Goal: Task Accomplishment & Management: Manage account settings

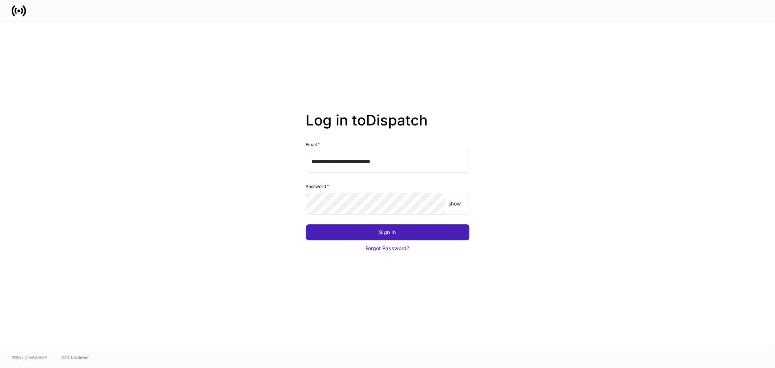
click at [388, 233] on div "Sign In" at bounding box center [388, 232] width 17 height 7
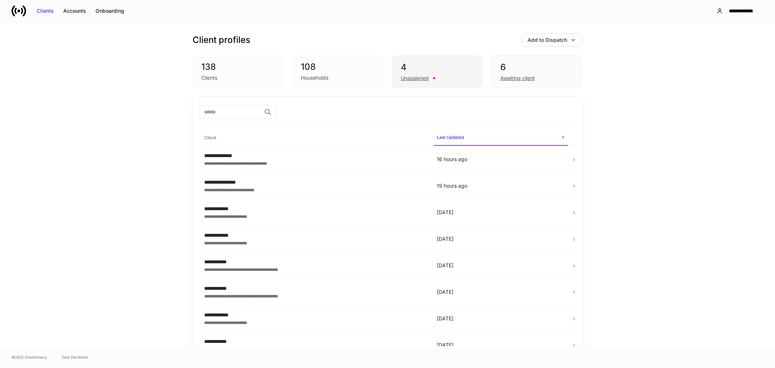
click at [416, 79] on div "Unassigned" at bounding box center [415, 78] width 28 height 7
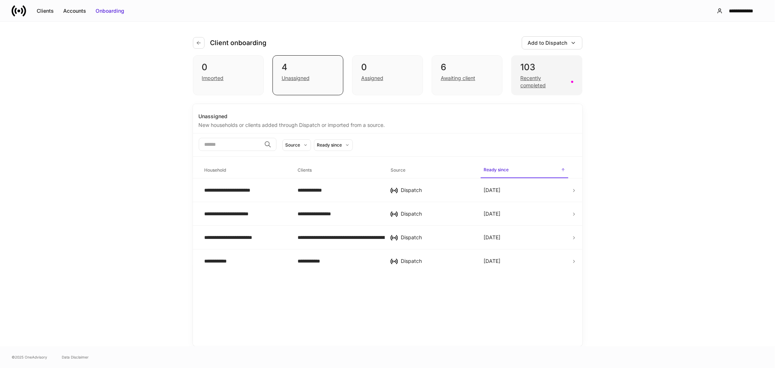
click at [534, 84] on div "Recently completed" at bounding box center [544, 82] width 46 height 15
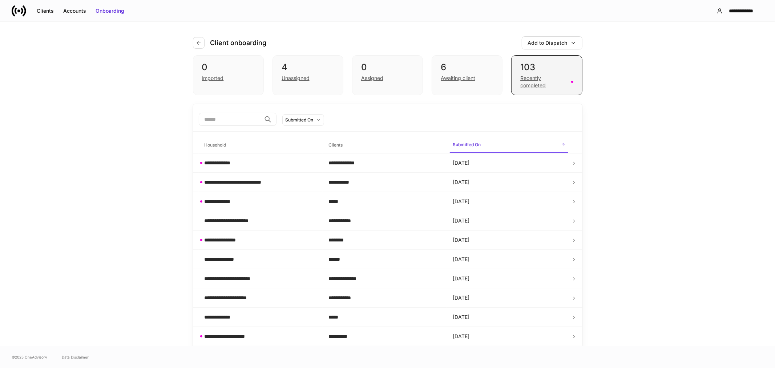
click at [524, 79] on div "Recently completed" at bounding box center [544, 82] width 46 height 15
click at [48, 11] on div "Clients" at bounding box center [45, 10] width 17 height 7
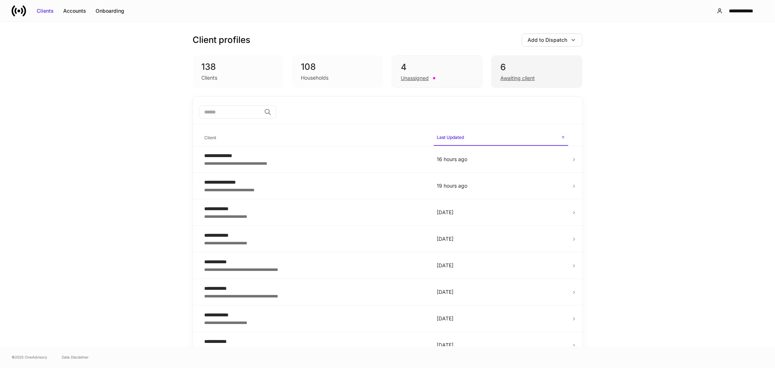
click at [526, 78] on div "Awaiting client" at bounding box center [518, 78] width 35 height 7
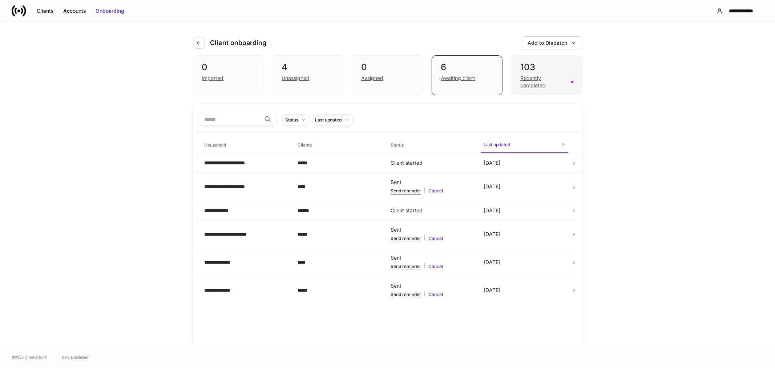
click at [538, 85] on div "Recently completed" at bounding box center [544, 82] width 46 height 15
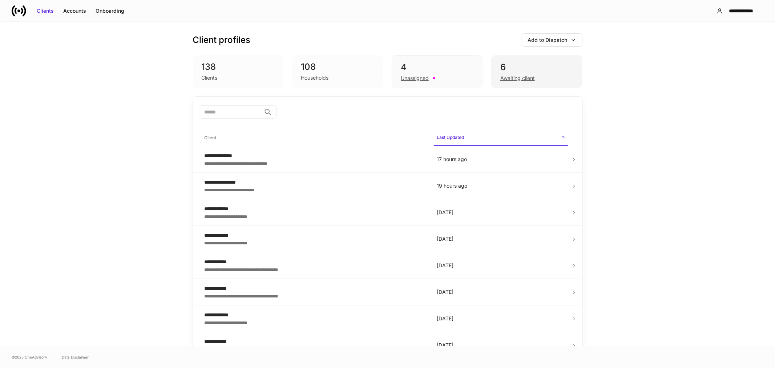
click at [526, 79] on div "Awaiting client" at bounding box center [518, 78] width 35 height 7
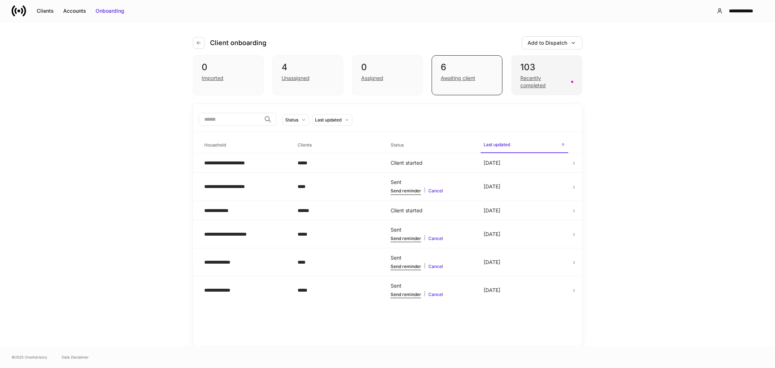
click at [529, 82] on div "Recently completed" at bounding box center [544, 82] width 46 height 15
